Goal: Transaction & Acquisition: Purchase product/service

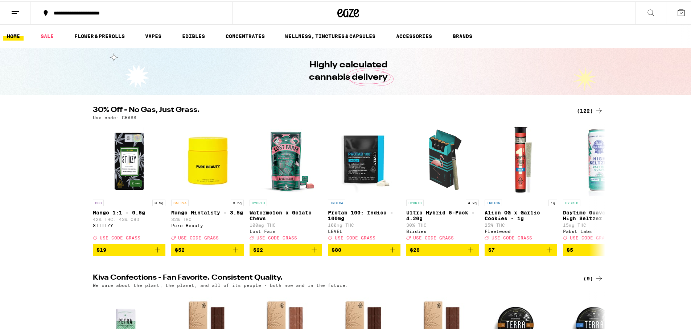
click at [136, 17] on button "**********" at bounding box center [131, 12] width 202 height 22
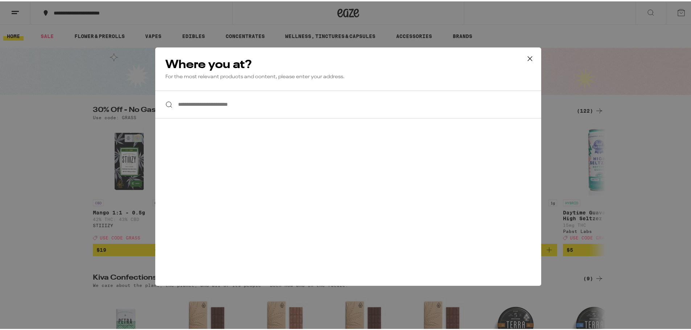
click at [210, 112] on input "**********" at bounding box center [348, 103] width 386 height 28
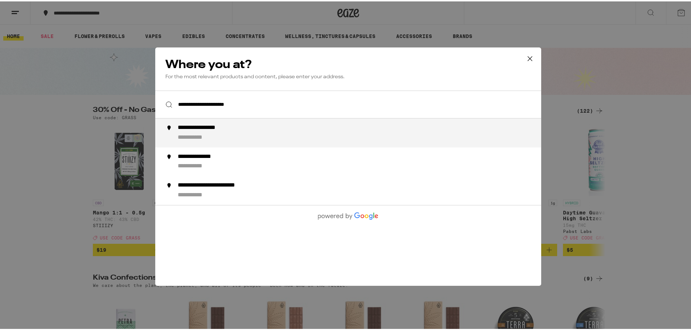
click at [212, 137] on div "**********" at bounding box center [198, 136] width 41 height 8
type input "**********"
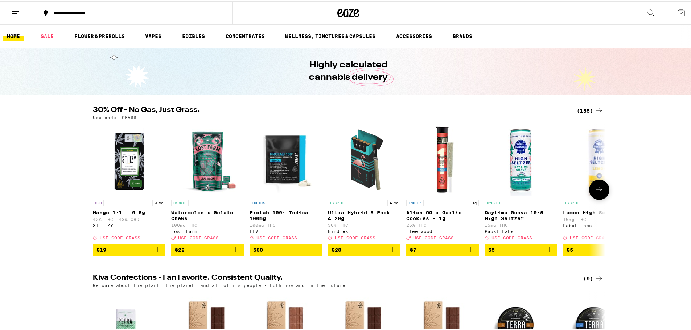
click at [390, 251] on icon "Add to bag" at bounding box center [392, 248] width 5 height 5
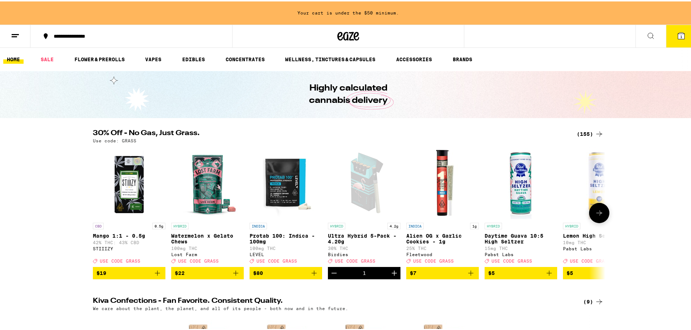
click at [601, 211] on button at bounding box center [599, 212] width 20 height 20
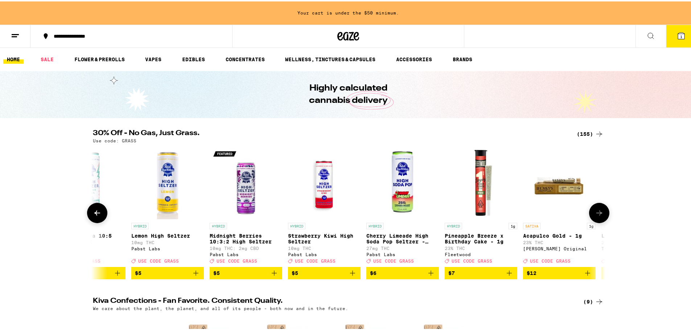
click at [601, 211] on button at bounding box center [599, 212] width 20 height 20
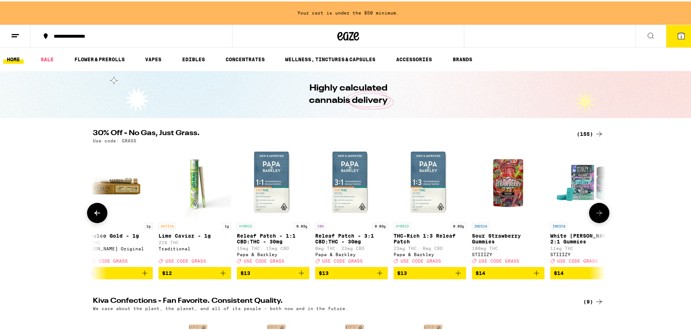
scroll to position [0, 882]
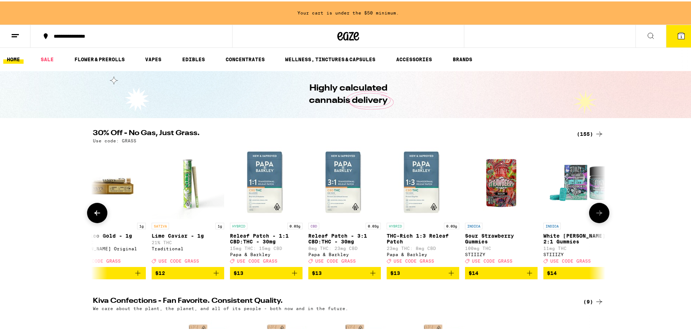
click at [606, 219] on button at bounding box center [599, 212] width 20 height 20
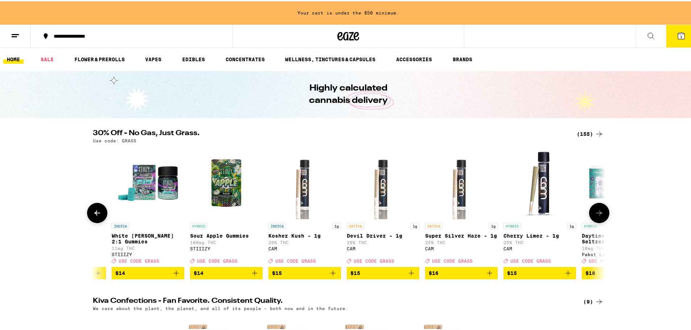
click at [605, 219] on button at bounding box center [599, 212] width 20 height 20
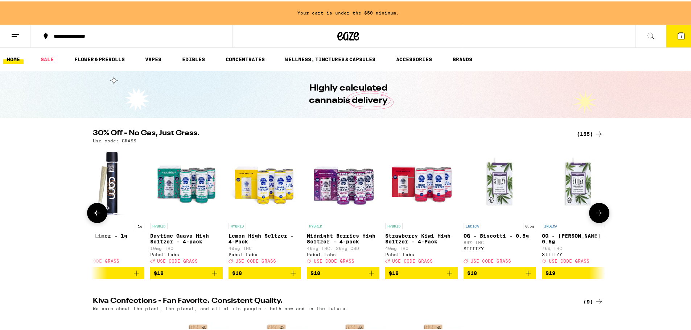
click at [605, 219] on button at bounding box center [599, 212] width 20 height 20
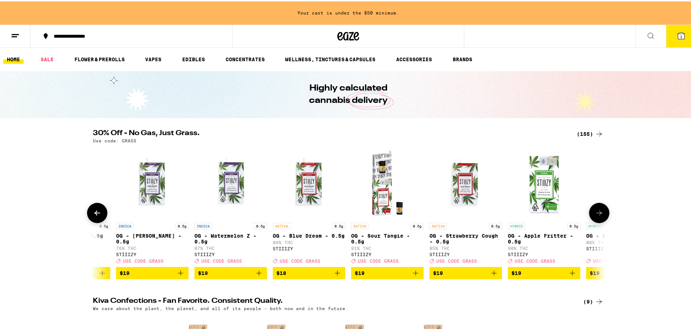
scroll to position [0, 2177]
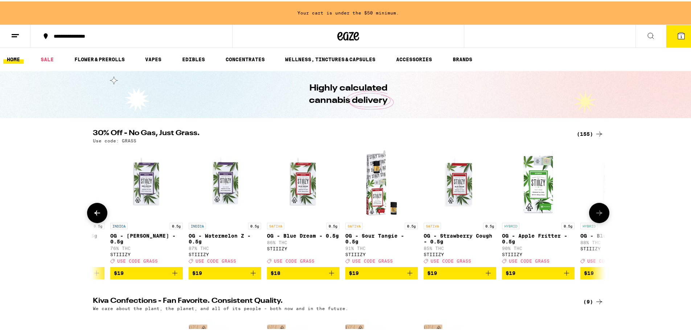
click at [604, 220] on button at bounding box center [599, 212] width 20 height 20
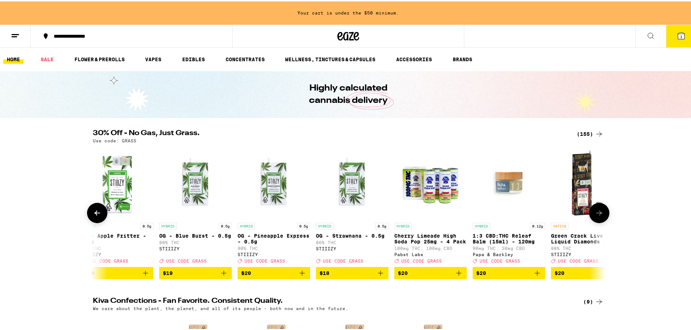
scroll to position [0, 2608]
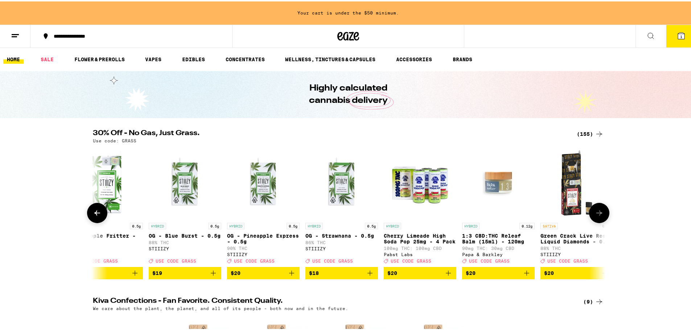
click at [604, 222] on div at bounding box center [599, 212] width 20 height 20
click at [595, 212] on icon at bounding box center [599, 212] width 9 height 9
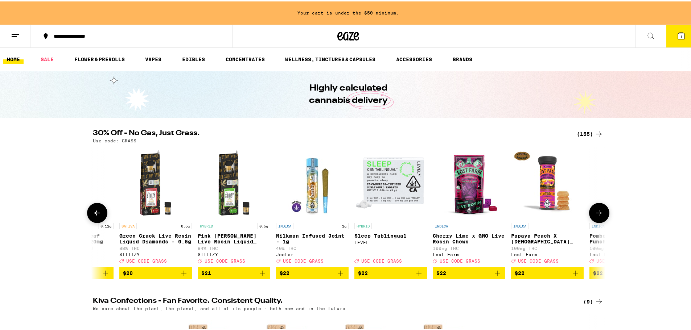
scroll to position [0, 3040]
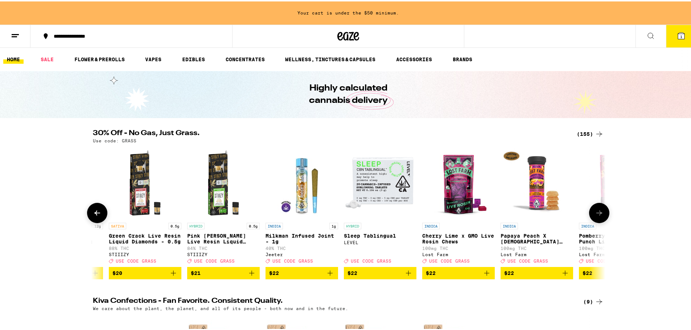
click at [595, 212] on icon at bounding box center [599, 212] width 9 height 9
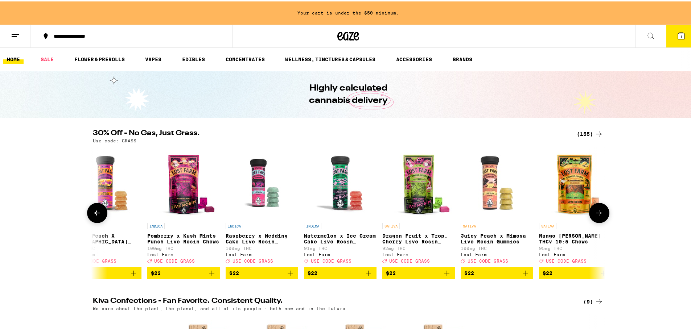
click at [595, 212] on icon at bounding box center [599, 212] width 9 height 9
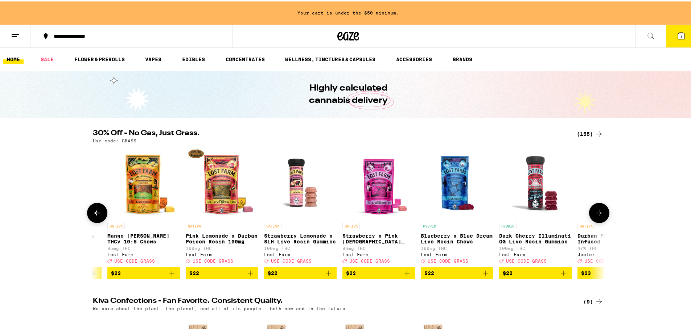
click at [595, 212] on icon at bounding box center [599, 212] width 9 height 9
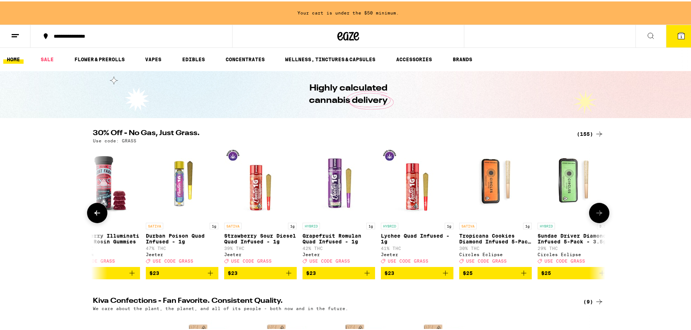
click at [596, 213] on icon at bounding box center [599, 212] width 9 height 9
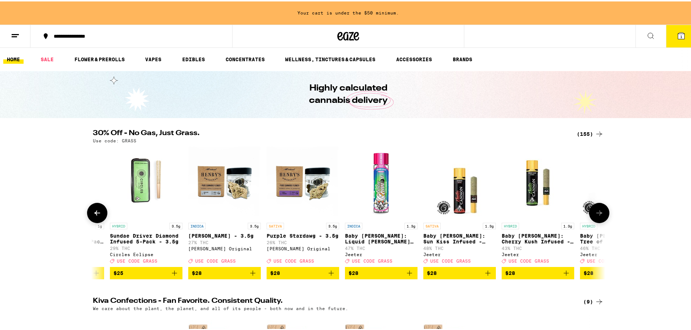
scroll to position [0, 4767]
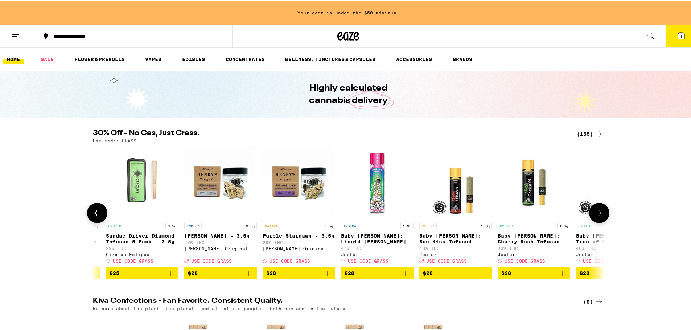
click at [596, 213] on icon at bounding box center [599, 212] width 9 height 9
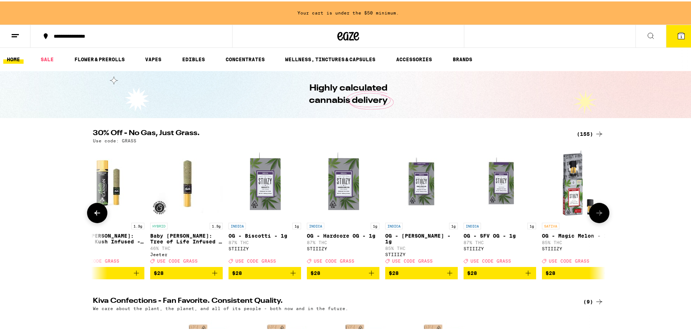
scroll to position [0, 5199]
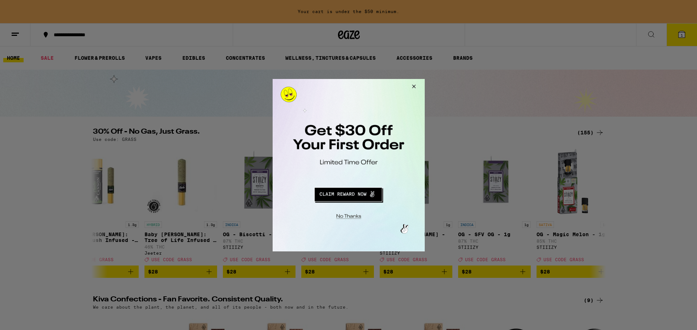
click at [413, 83] on button "Close Modal" at bounding box center [412, 87] width 20 height 17
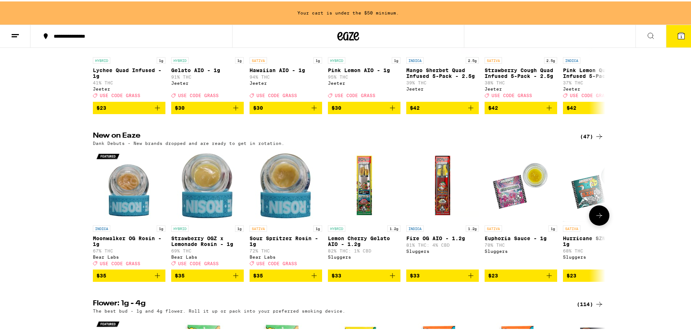
scroll to position [508, 0]
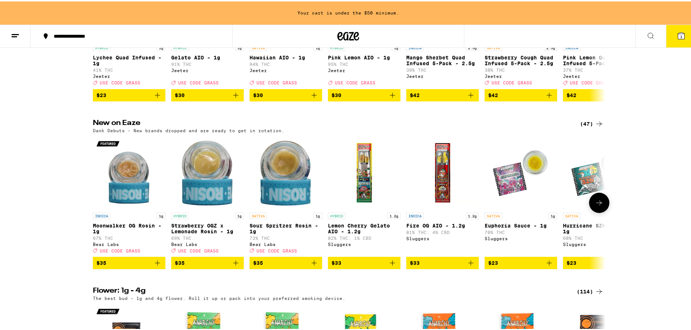
click at [595, 206] on icon at bounding box center [599, 201] width 9 height 9
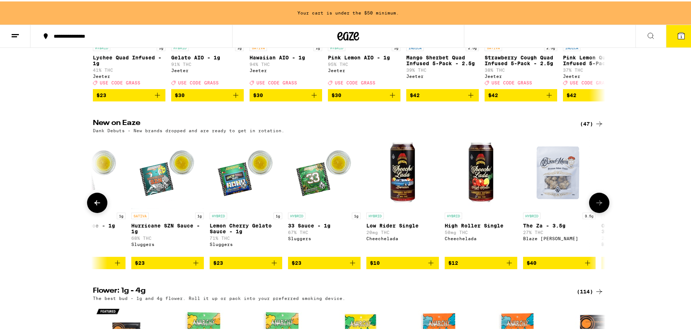
click at [595, 206] on icon at bounding box center [599, 201] width 9 height 9
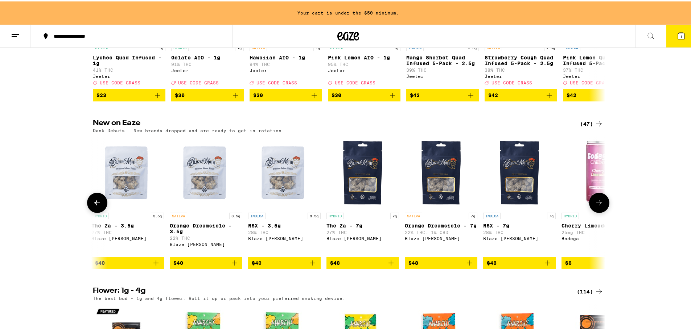
click at [595, 206] on icon at bounding box center [599, 201] width 9 height 9
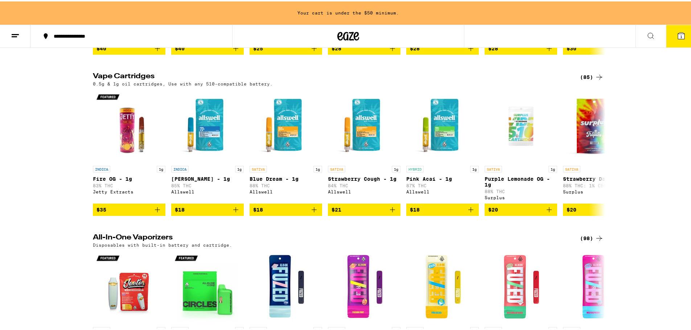
scroll to position [1052, 0]
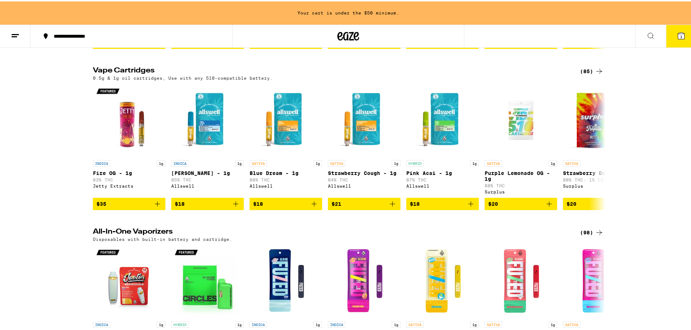
click at [582, 74] on div "(85)" at bounding box center [592, 70] width 24 height 9
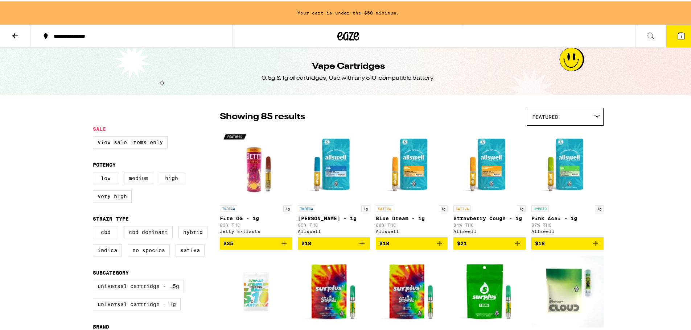
click at [545, 120] on div "Featured" at bounding box center [565, 115] width 76 height 17
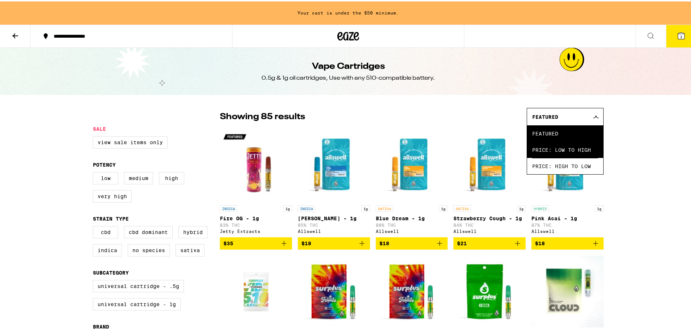
click at [549, 150] on span "Price: Low to High" at bounding box center [565, 148] width 66 height 16
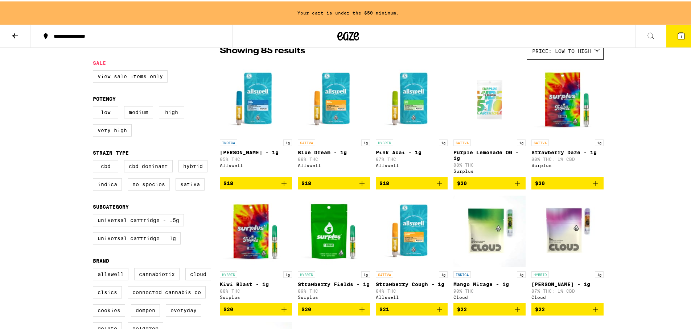
scroll to position [73, 0]
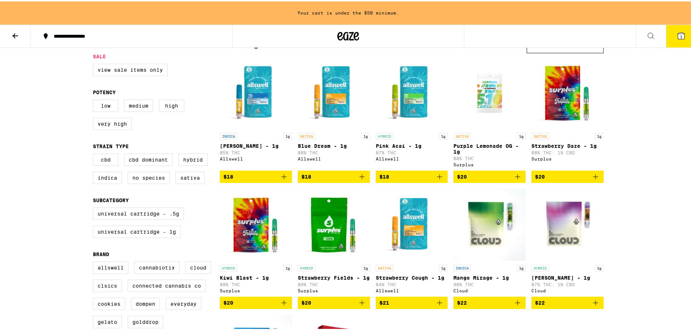
click at [287, 182] on button "$18" at bounding box center [256, 175] width 72 height 12
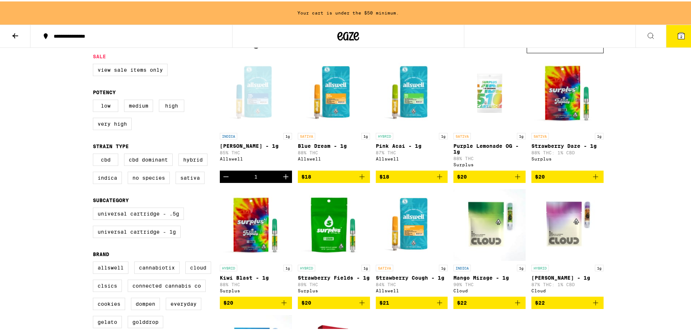
click at [360, 180] on icon "Add to bag" at bounding box center [362, 175] width 9 height 9
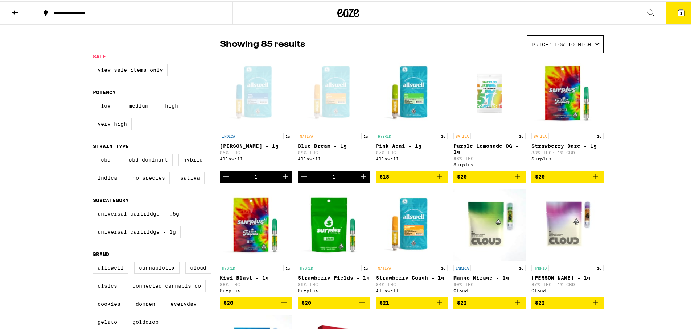
click at [435, 182] on button "$18" at bounding box center [412, 175] width 72 height 12
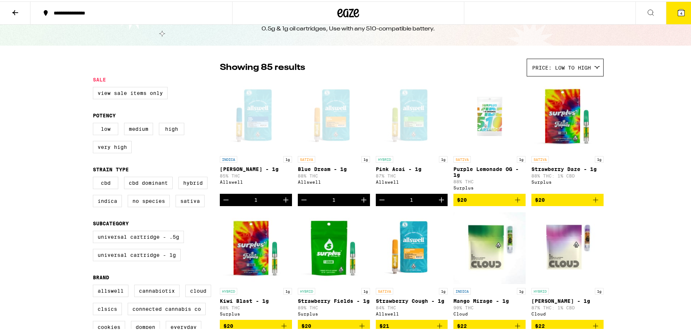
scroll to position [13, 0]
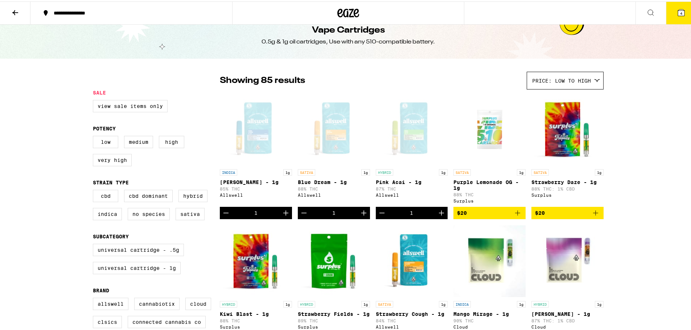
click at [439, 214] on icon "Increment" at bounding box center [441, 212] width 9 height 9
click at [353, 218] on div "1" at bounding box center [334, 212] width 72 height 12
click at [360, 216] on icon "Increment" at bounding box center [364, 212] width 9 height 9
click at [282, 216] on icon "Increment" at bounding box center [286, 212] width 9 height 9
click at [678, 9] on icon at bounding box center [681, 11] width 7 height 7
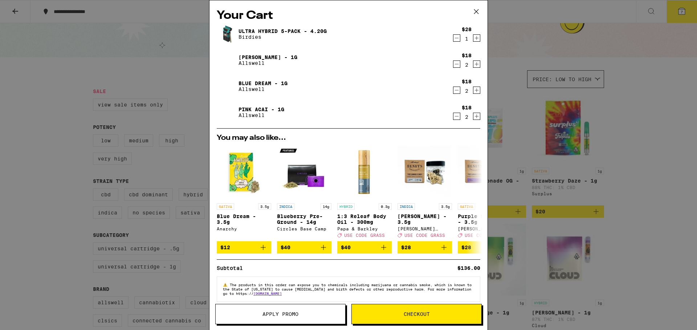
click at [295, 313] on span "Apply Promo" at bounding box center [280, 314] width 36 height 5
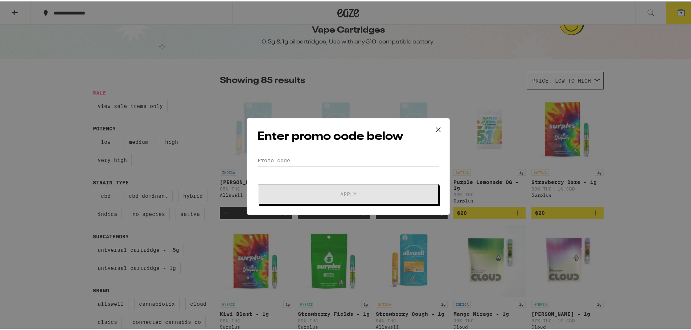
click at [323, 161] on input "Promo Code" at bounding box center [348, 159] width 182 height 11
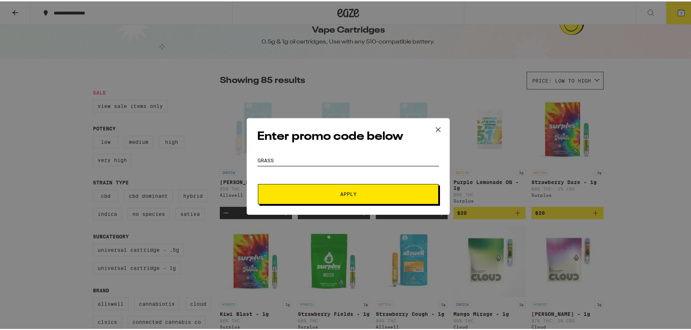
click at [258, 183] on button "Apply" at bounding box center [348, 193] width 181 height 20
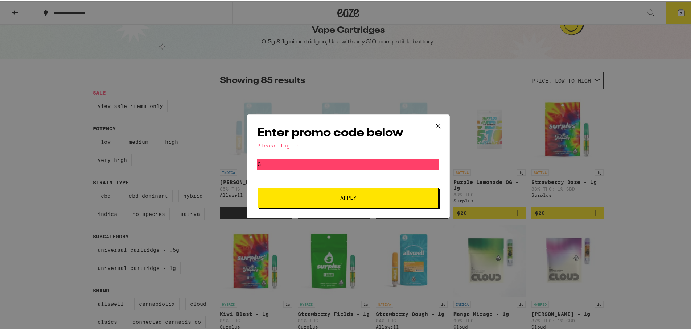
type input "g"
click at [433, 120] on icon at bounding box center [438, 124] width 11 height 11
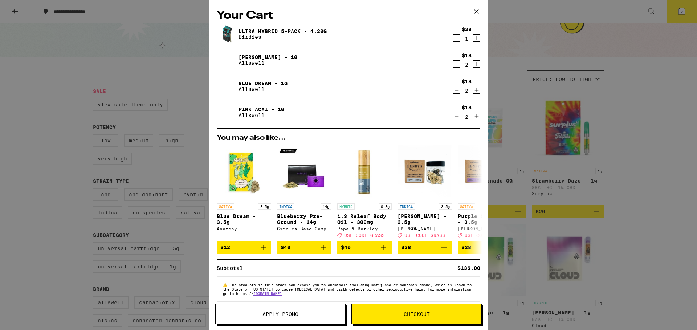
click at [479, 2] on button at bounding box center [476, 11] width 22 height 23
click at [479, 2] on div "Your Cart Ultra Hybrid 5-Pack - 4.20g Birdies $28 1 [PERSON_NAME] - 1g Allswell…" at bounding box center [348, 165] width 697 height 330
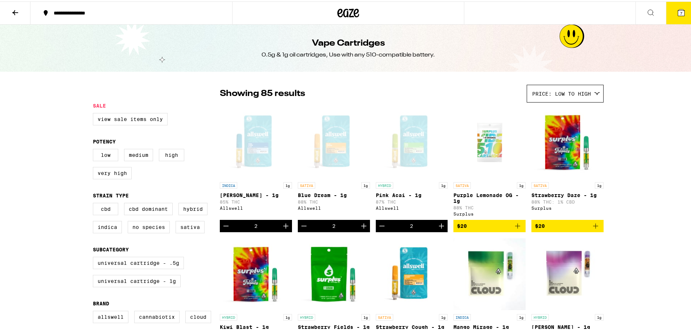
drag, startPoint x: 180, startPoint y: 238, endPoint x: 184, endPoint y: 106, distance: 131.7
click at [348, 44] on h1 "Vape Cartridges" at bounding box center [348, 42] width 73 height 12
click at [19, 13] on icon at bounding box center [15, 11] width 9 height 9
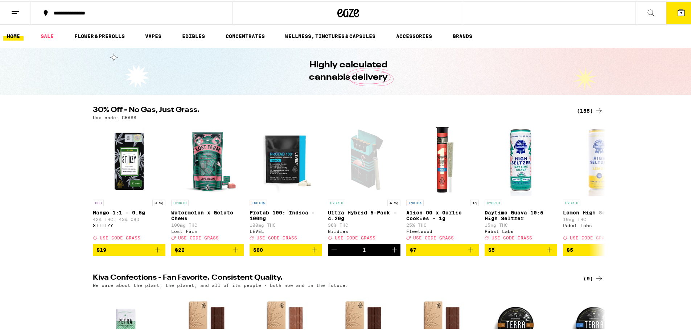
scroll to position [77, 0]
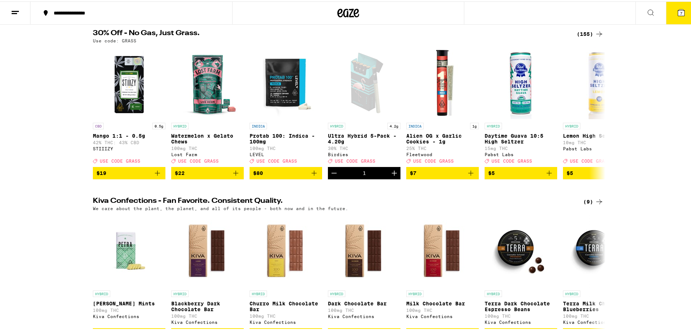
drag, startPoint x: 79, startPoint y: 126, endPoint x: 76, endPoint y: 166, distance: 40.0
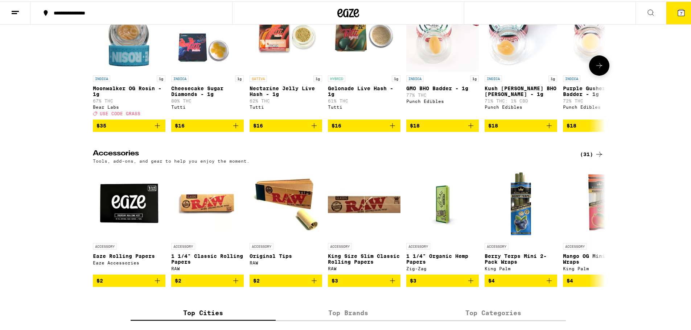
scroll to position [2918, 0]
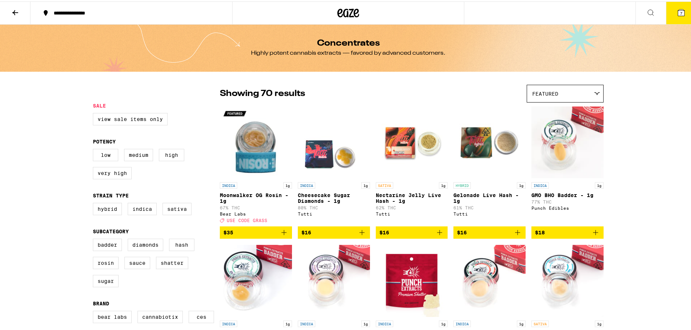
click at [540, 96] on div "Featured" at bounding box center [565, 92] width 76 height 17
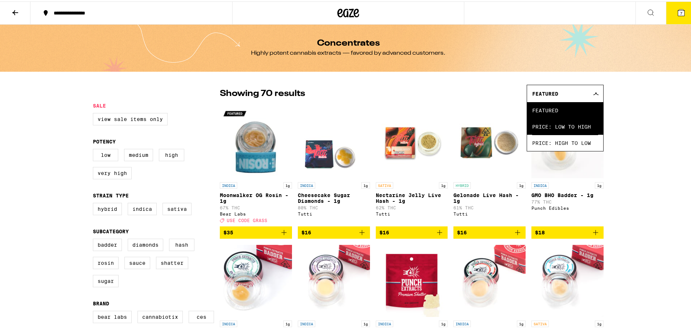
click at [546, 132] on span "Price: Low to High" at bounding box center [565, 125] width 66 height 16
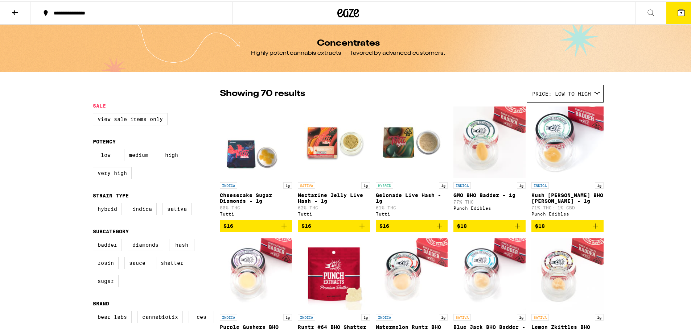
drag, startPoint x: 174, startPoint y: 204, endPoint x: 156, endPoint y: 107, distance: 98.8
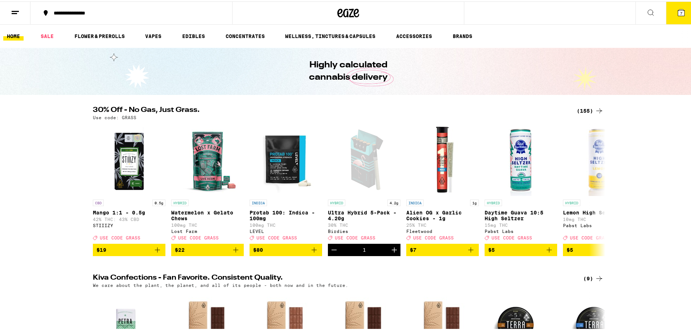
click at [589, 107] on div "(155)" at bounding box center [590, 109] width 27 height 9
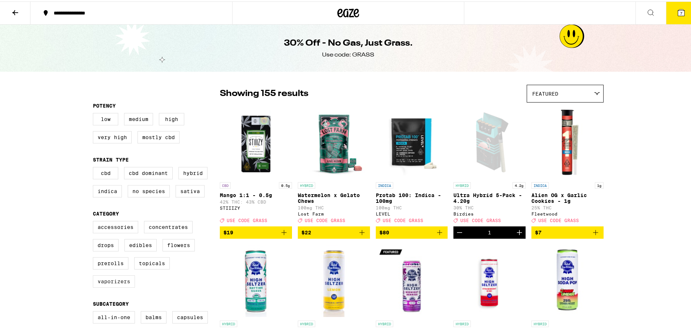
click at [117, 286] on label "Vaporizers" at bounding box center [114, 280] width 42 height 12
click at [95, 221] on input "Vaporizers" at bounding box center [94, 221] width 0 height 0
checkbox input "true"
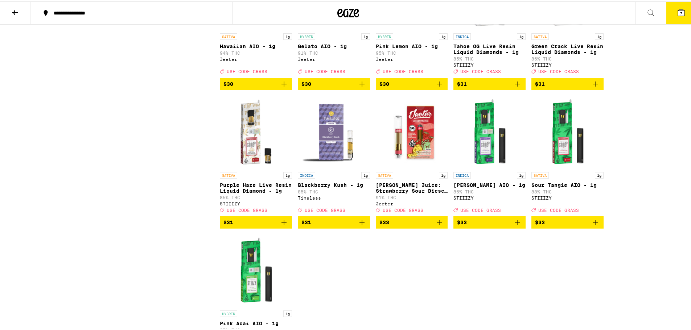
scroll to position [834, 0]
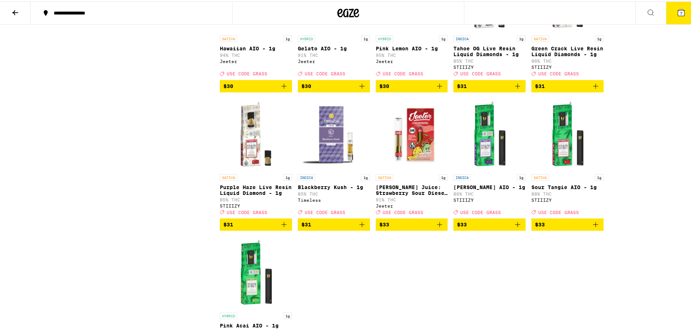
click at [438, 228] on icon "Add to bag" at bounding box center [439, 223] width 9 height 9
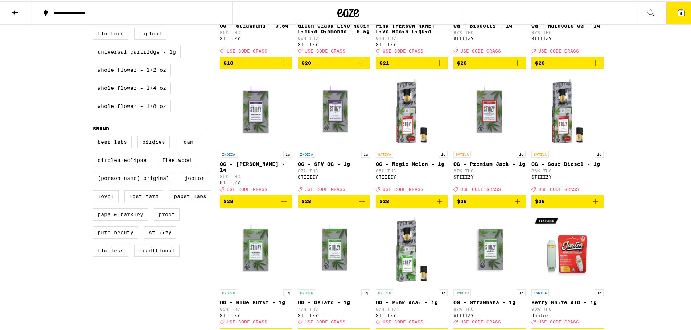
scroll to position [399, 0]
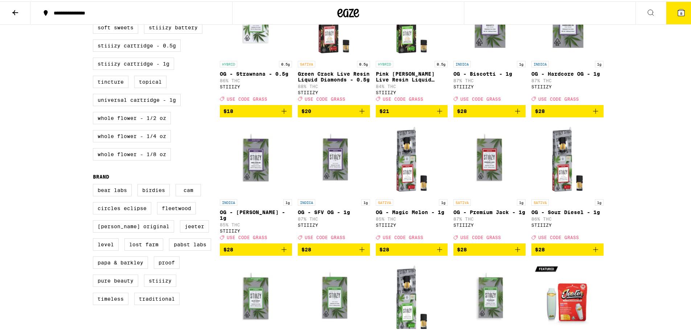
click at [360, 114] on icon "Add to bag" at bounding box center [362, 110] width 9 height 9
click at [358, 116] on button "Increment" at bounding box center [364, 110] width 12 height 12
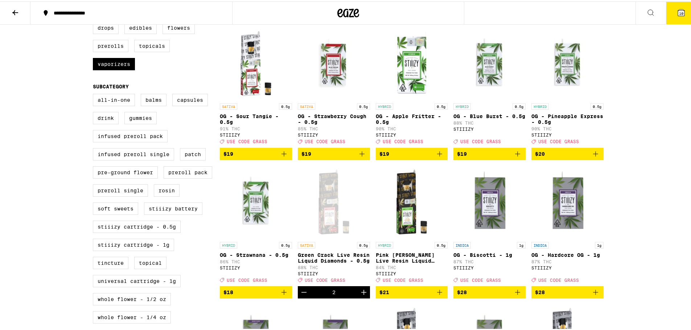
scroll to position [181, 0]
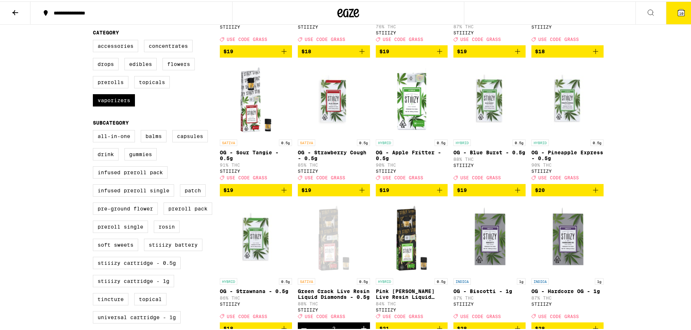
click at [595, 193] on icon "Add to bag" at bounding box center [595, 189] width 9 height 9
click at [595, 192] on icon "Increment" at bounding box center [597, 188] width 5 height 5
click at [285, 193] on icon "Add to bag" at bounding box center [284, 189] width 9 height 9
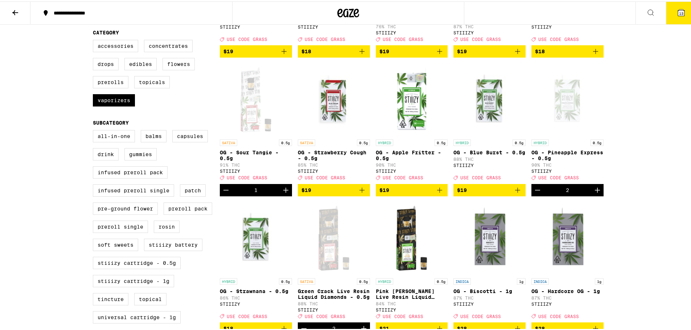
click at [515, 192] on icon "Add to bag" at bounding box center [517, 188] width 5 height 5
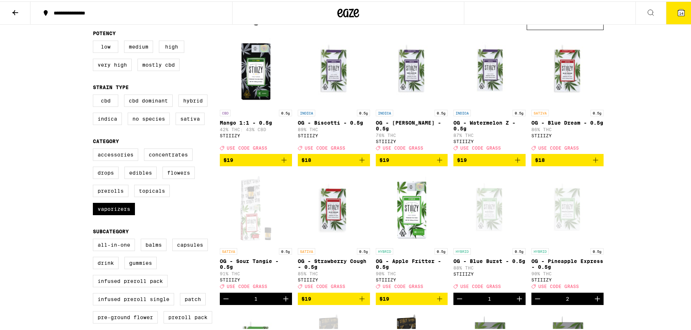
scroll to position [0, 0]
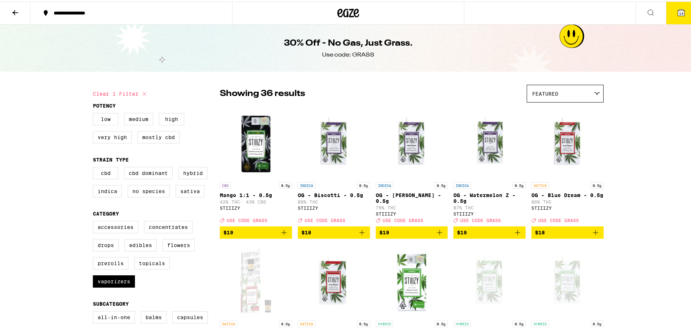
click at [669, 14] on button "14" at bounding box center [681, 11] width 30 height 22
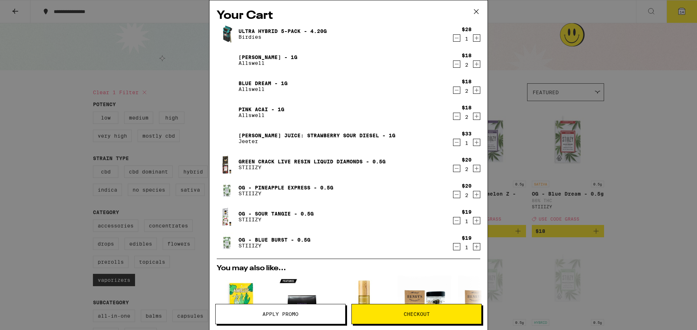
click at [453, 249] on icon "Decrement" at bounding box center [456, 247] width 7 height 9
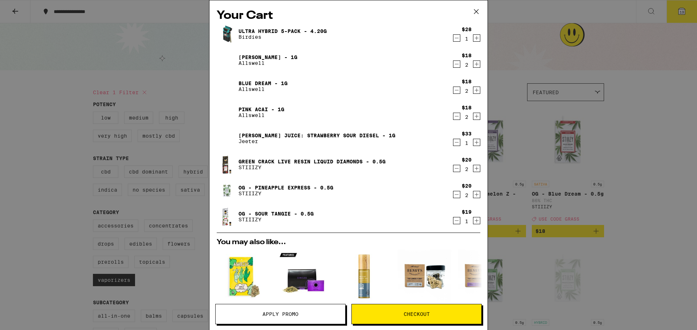
click at [453, 225] on icon "Decrement" at bounding box center [456, 221] width 7 height 9
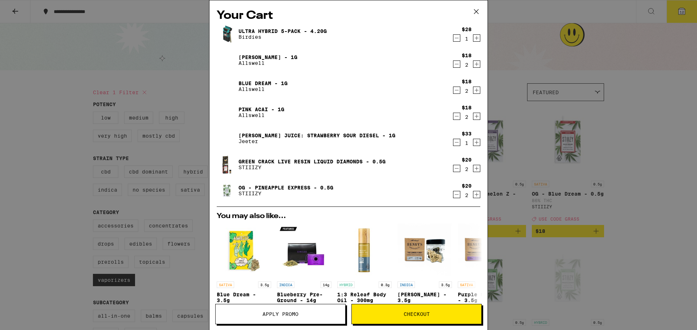
click at [453, 198] on icon "Decrement" at bounding box center [456, 194] width 7 height 9
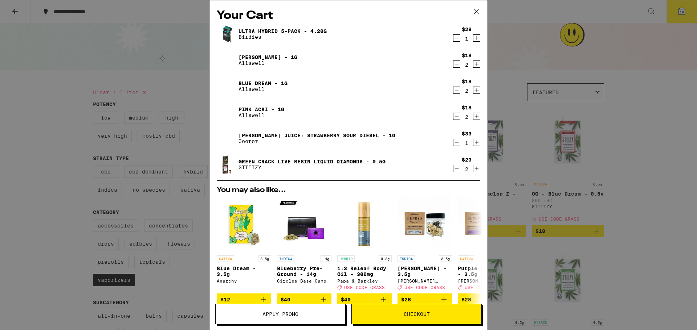
click at [453, 168] on icon "Decrement" at bounding box center [456, 168] width 7 height 9
click at [453, 169] on icon "Decrement" at bounding box center [456, 168] width 7 height 9
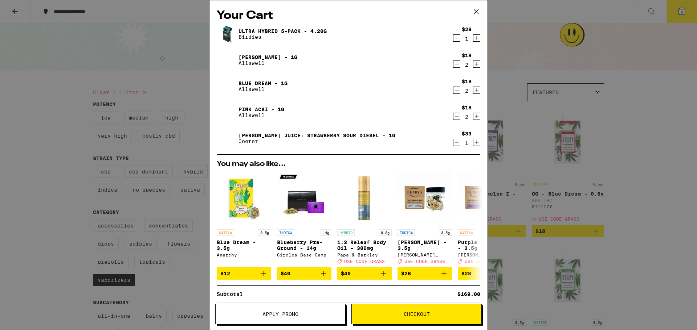
click at [453, 142] on icon "Decrement" at bounding box center [456, 142] width 7 height 9
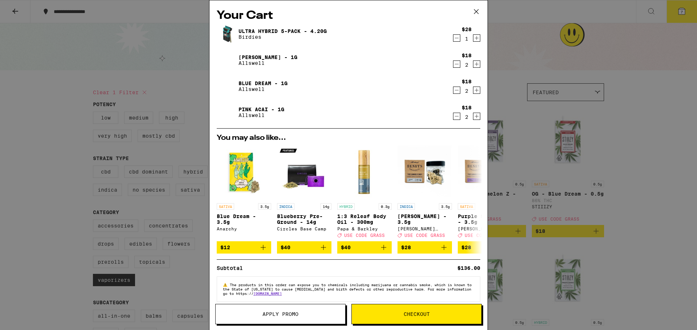
click at [472, 12] on icon at bounding box center [476, 11] width 11 height 11
